Goal: Communication & Community: Ask a question

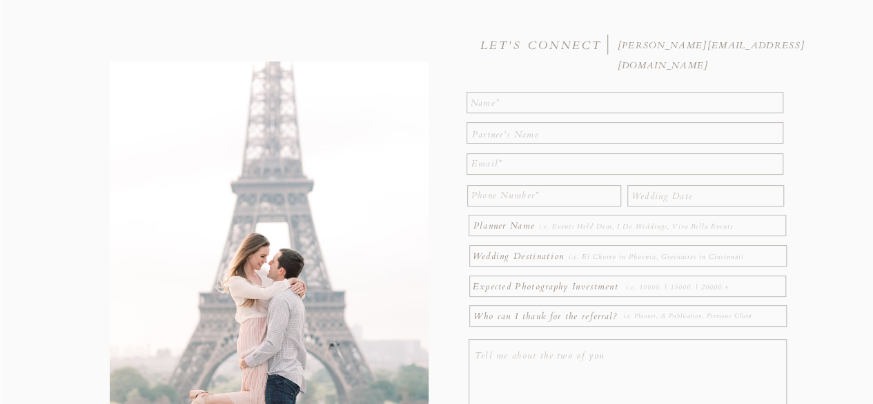
scroll to position [139, 0]
click at [480, 99] on textarea at bounding box center [626, 100] width 310 height 17
type textarea "[PERSON_NAME]"
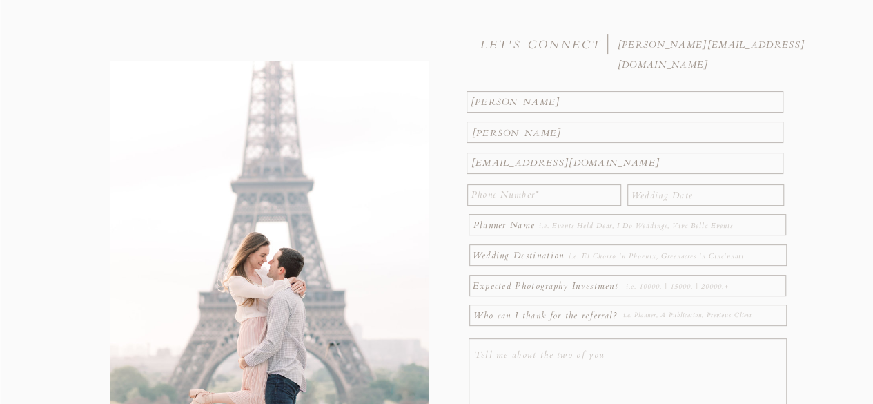
type textarea "[EMAIL_ADDRESS][DOMAIN_NAME]"
type textarea "5133258711"
type textarea "[DATE]"
click at [574, 254] on textarea at bounding box center [667, 255] width 197 height 15
type textarea "The Transept in OTR"
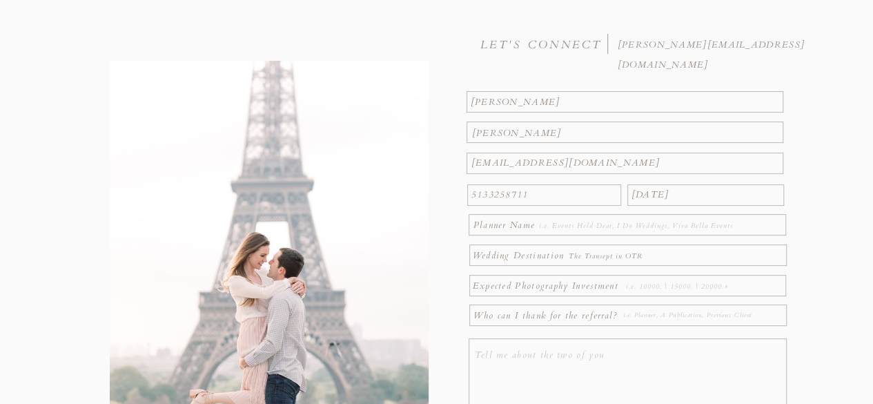
click at [542, 225] on textarea at bounding box center [648, 225] width 219 height 15
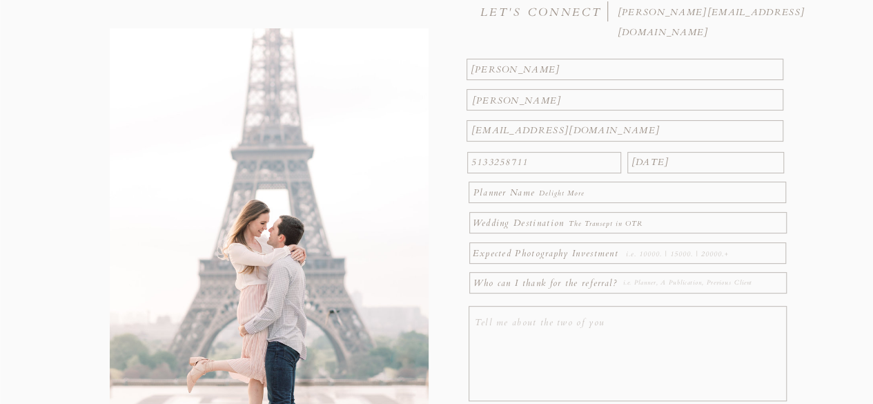
scroll to position [175, 0]
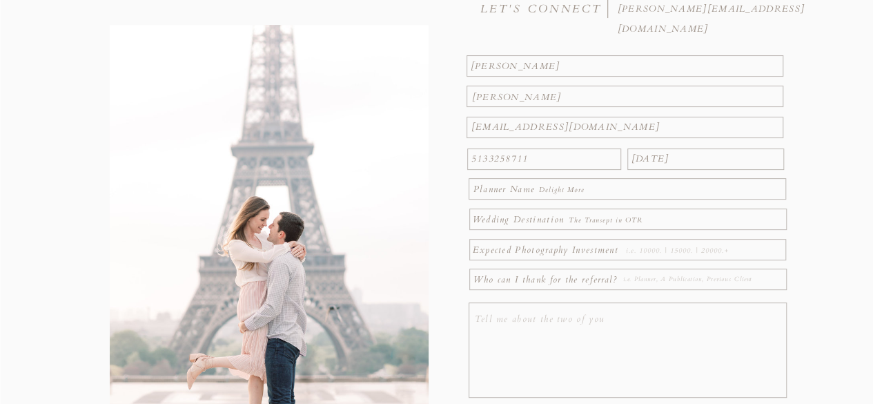
type textarea "Delight More"
click at [629, 252] on textarea at bounding box center [704, 250] width 157 height 15
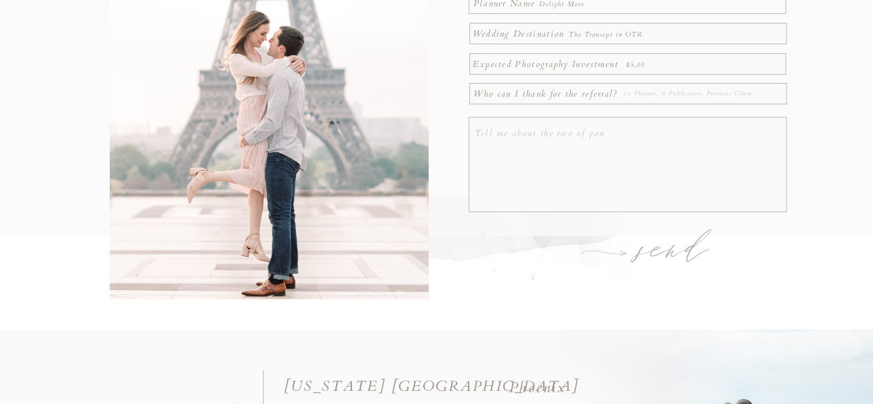
scroll to position [346, 0]
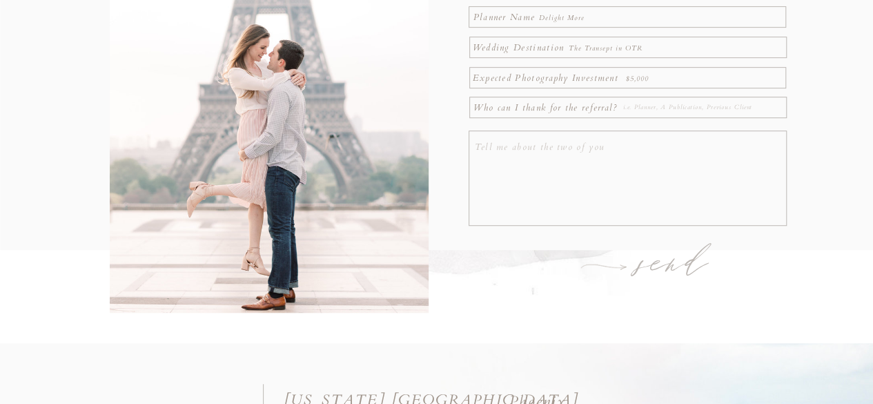
type textarea "$5,000"
click at [666, 107] on textarea at bounding box center [702, 108] width 159 height 15
type textarea "The Transept"
click at [572, 142] on textarea at bounding box center [630, 179] width 310 height 85
click at [693, 147] on textarea "Hi! My name is [PERSON_NAME] and my fiancé is [PERSON_NAME]" at bounding box center [630, 179] width 310 height 85
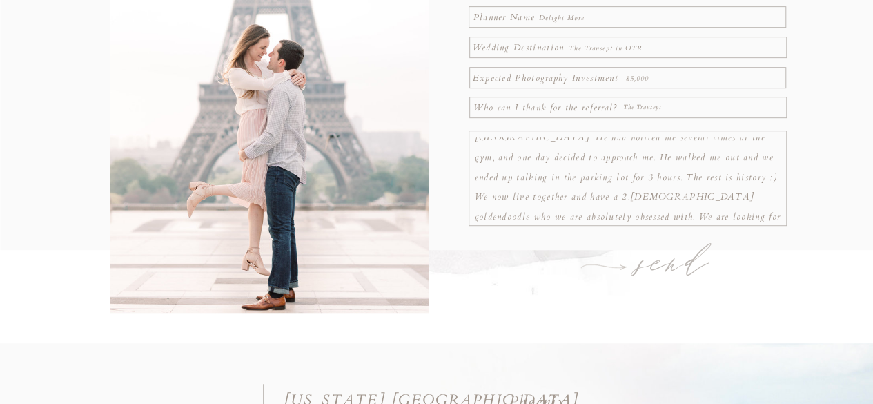
scroll to position [108, 0]
type textarea "Hi! My name is [PERSON_NAME] and my fiancé is [PERSON_NAME]. Our adventure bega…"
click at [684, 255] on h1 "send" at bounding box center [674, 264] width 107 height 48
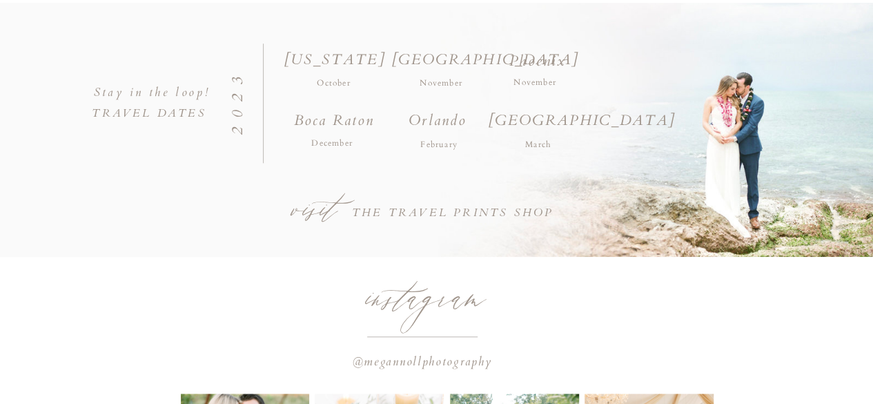
scroll to position [685, 0]
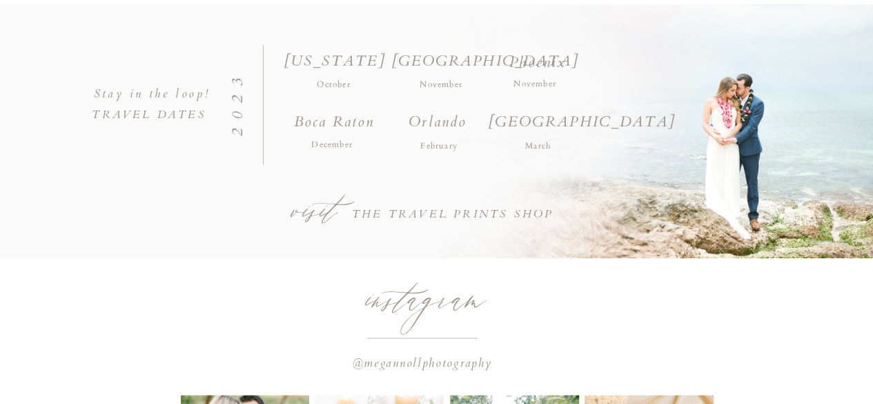
click at [584, 253] on div "the experience about portfolio prints blog Inquire send Who can I thank for the…" at bounding box center [436, 7] width 873 height 1385
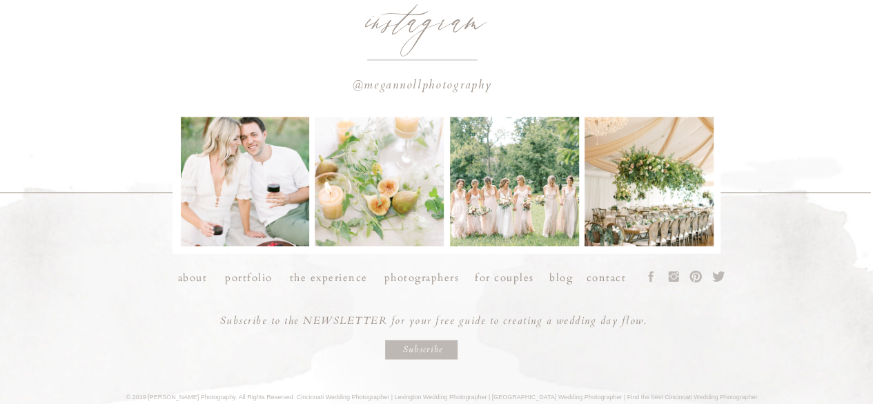
scroll to position [981, 0]
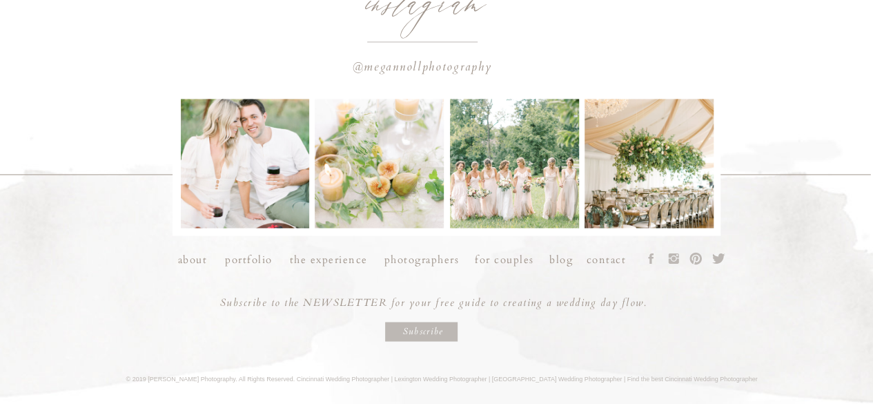
click at [339, 260] on h3 "the experience" at bounding box center [328, 255] width 85 height 14
